Goal: Information Seeking & Learning: Find specific page/section

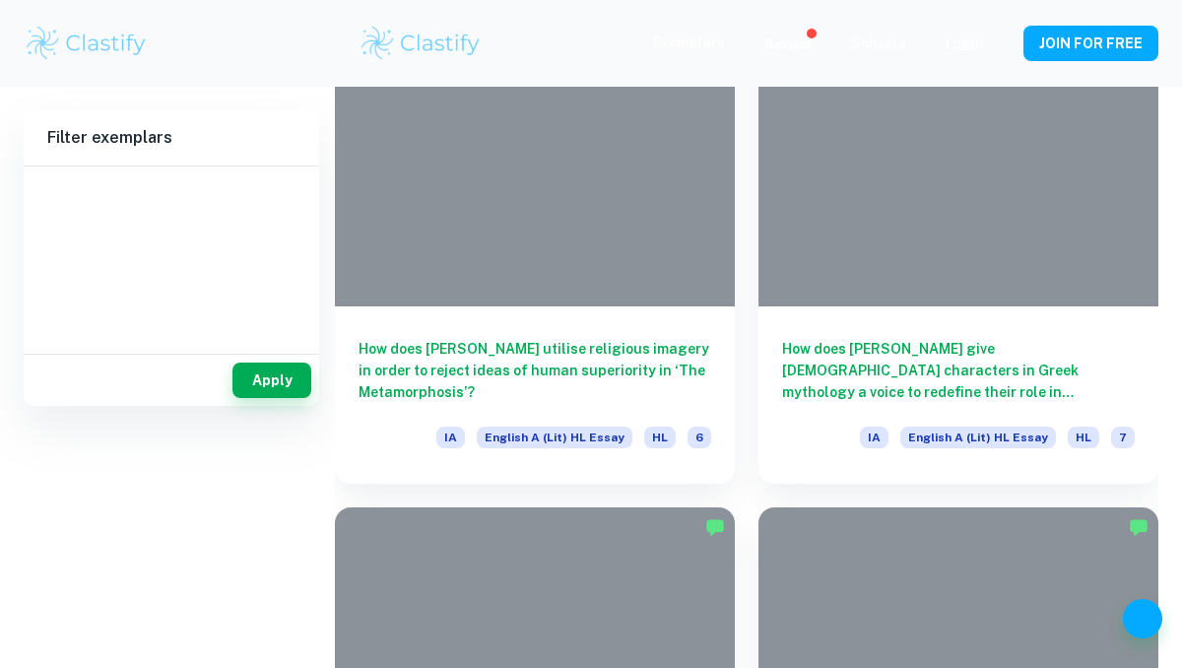
scroll to position [2716, 0]
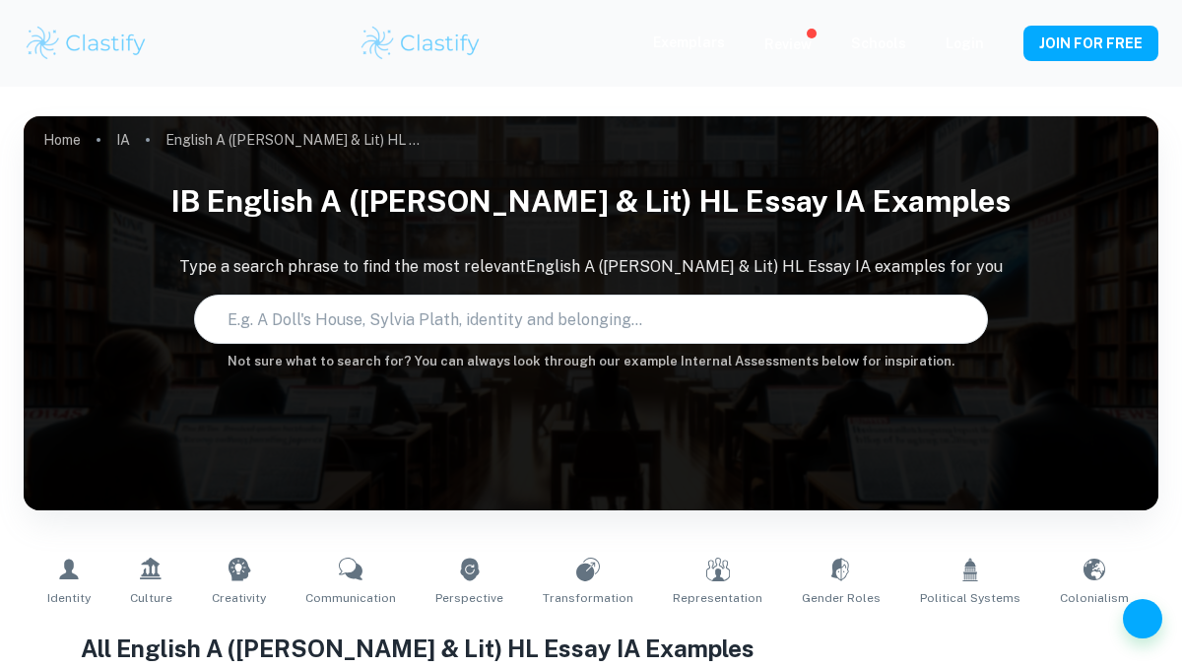
click at [421, 325] on input "text" at bounding box center [572, 318] width 754 height 55
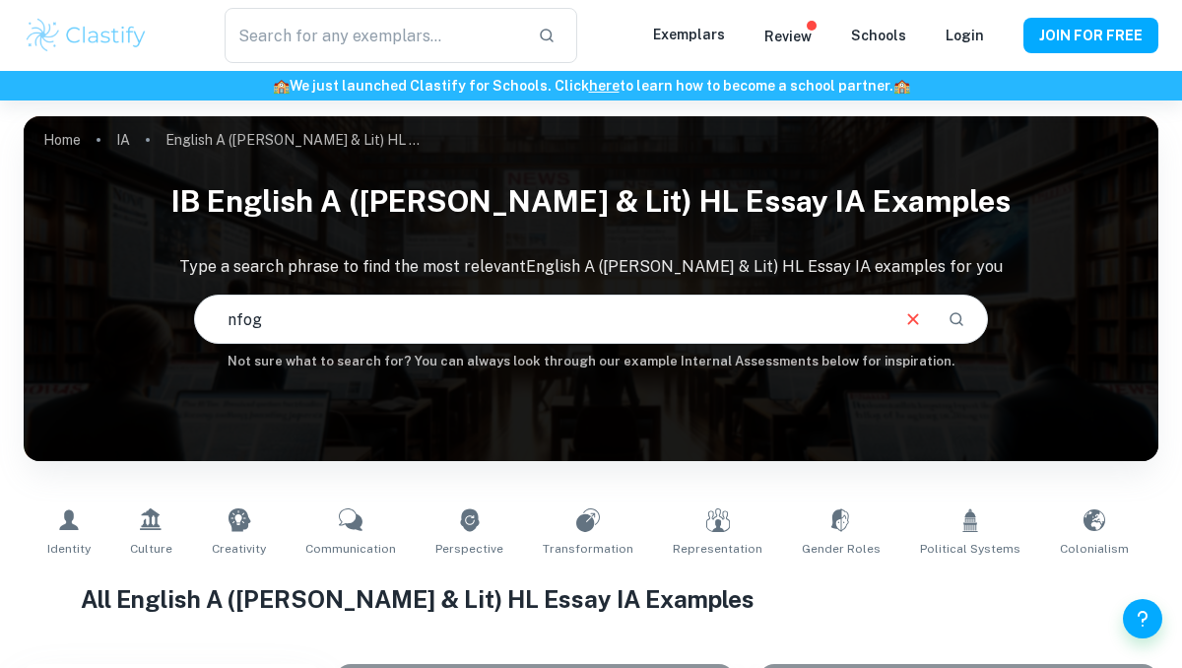
type input "nfogr"
type input "English A ([PERSON_NAME] & Lit) HL Essay"
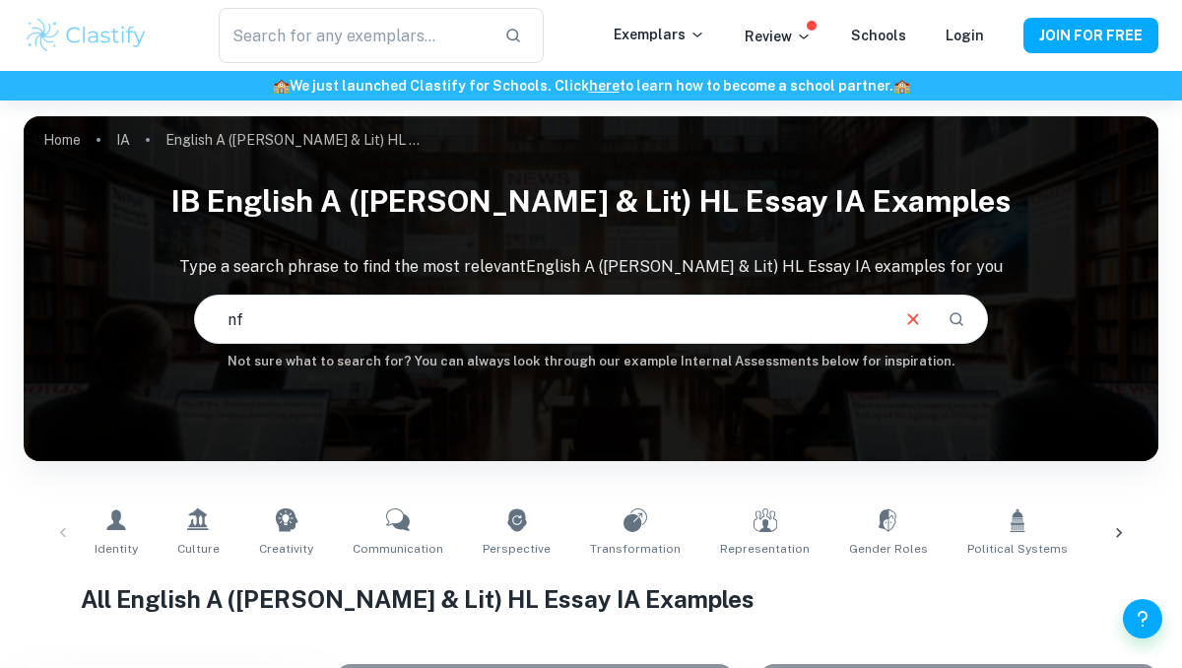
type input "n"
type input "infographics"
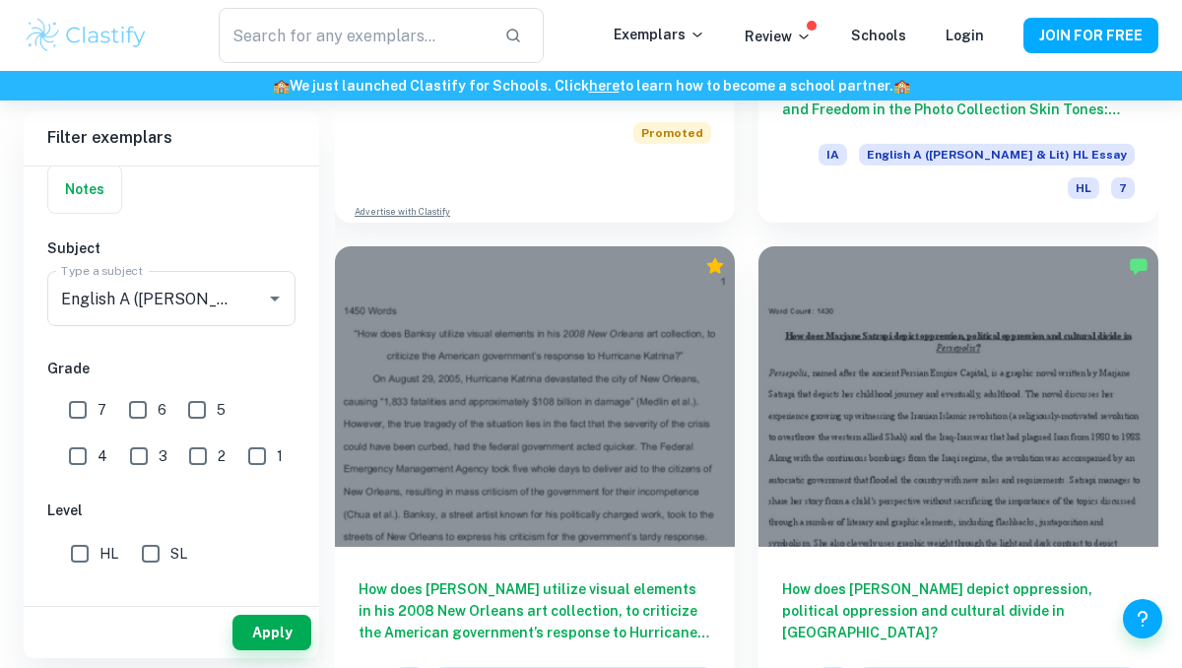
scroll to position [2533, 0]
